Goal: Task Accomplishment & Management: Use online tool/utility

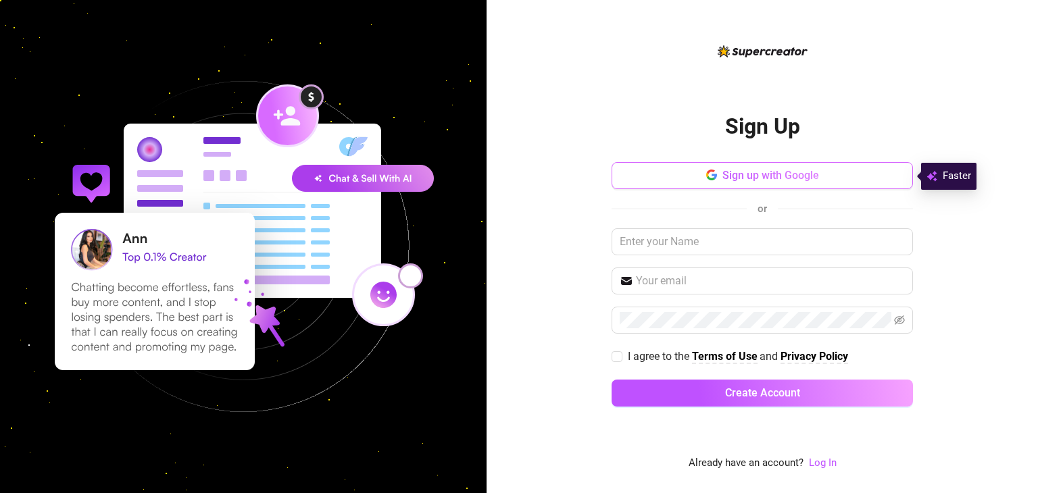
click at [684, 185] on button "Sign up with Google" at bounding box center [762, 175] width 301 height 27
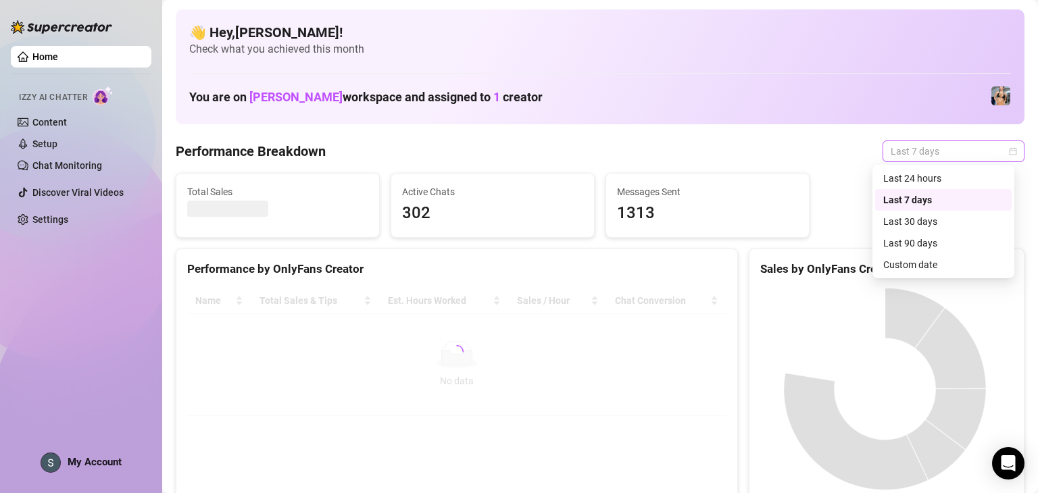
click at [939, 157] on span "Last 7 days" at bounding box center [954, 151] width 126 height 20
click at [898, 265] on div "Custom date" at bounding box center [943, 264] width 120 height 15
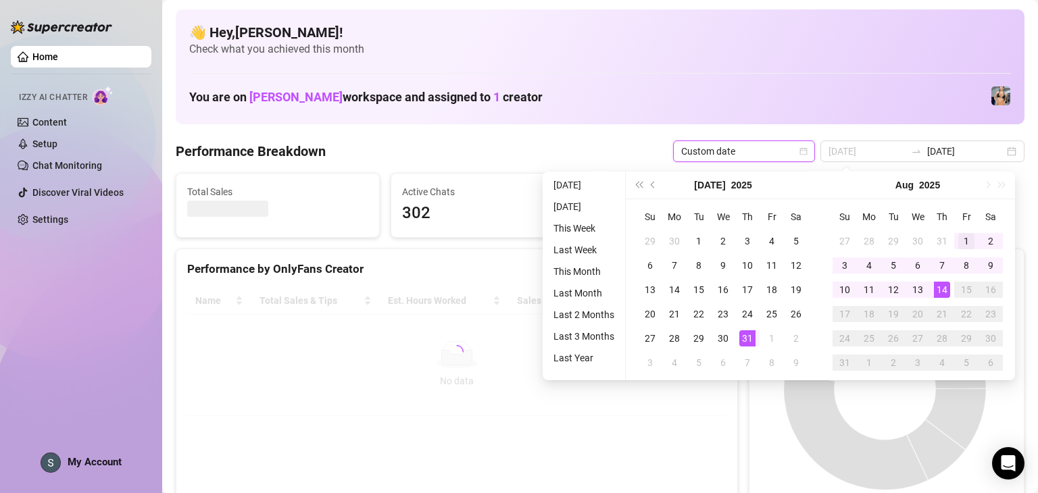
type input "2025-08-01"
click at [962, 234] on div "1" at bounding box center [966, 241] width 16 height 16
type input "2025-08-14"
click at [937, 291] on div "14" at bounding box center [942, 290] width 16 height 16
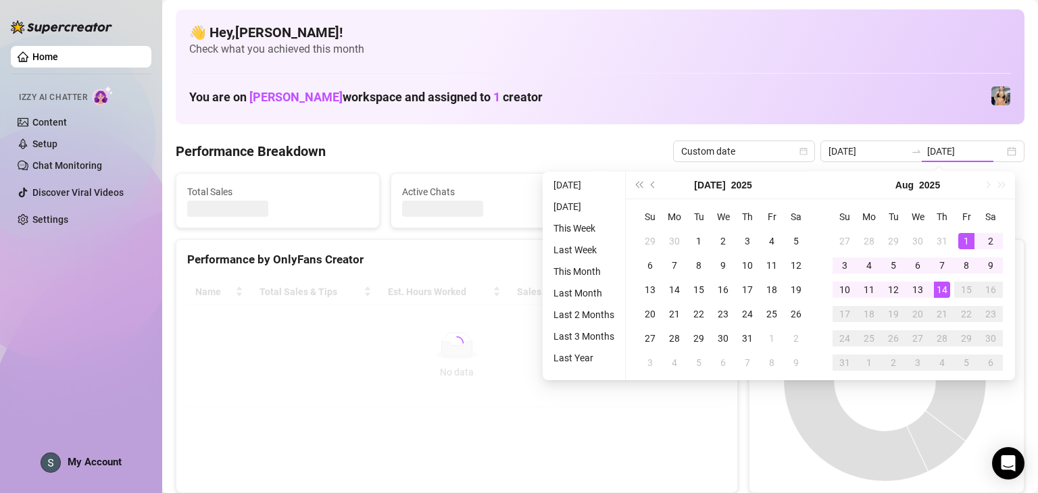
type input "2025-08-07"
